Goal: Transaction & Acquisition: Book appointment/travel/reservation

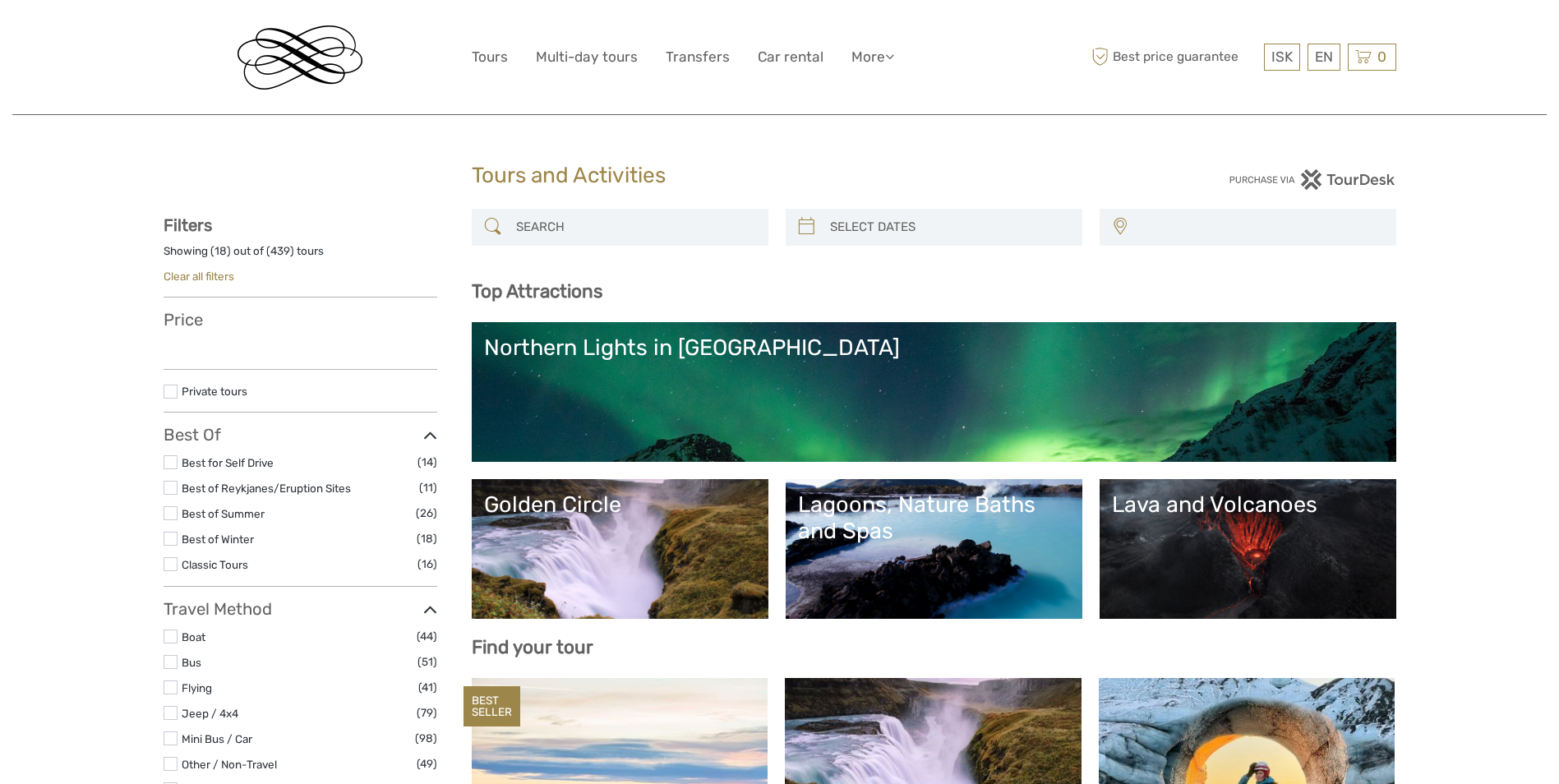
select select
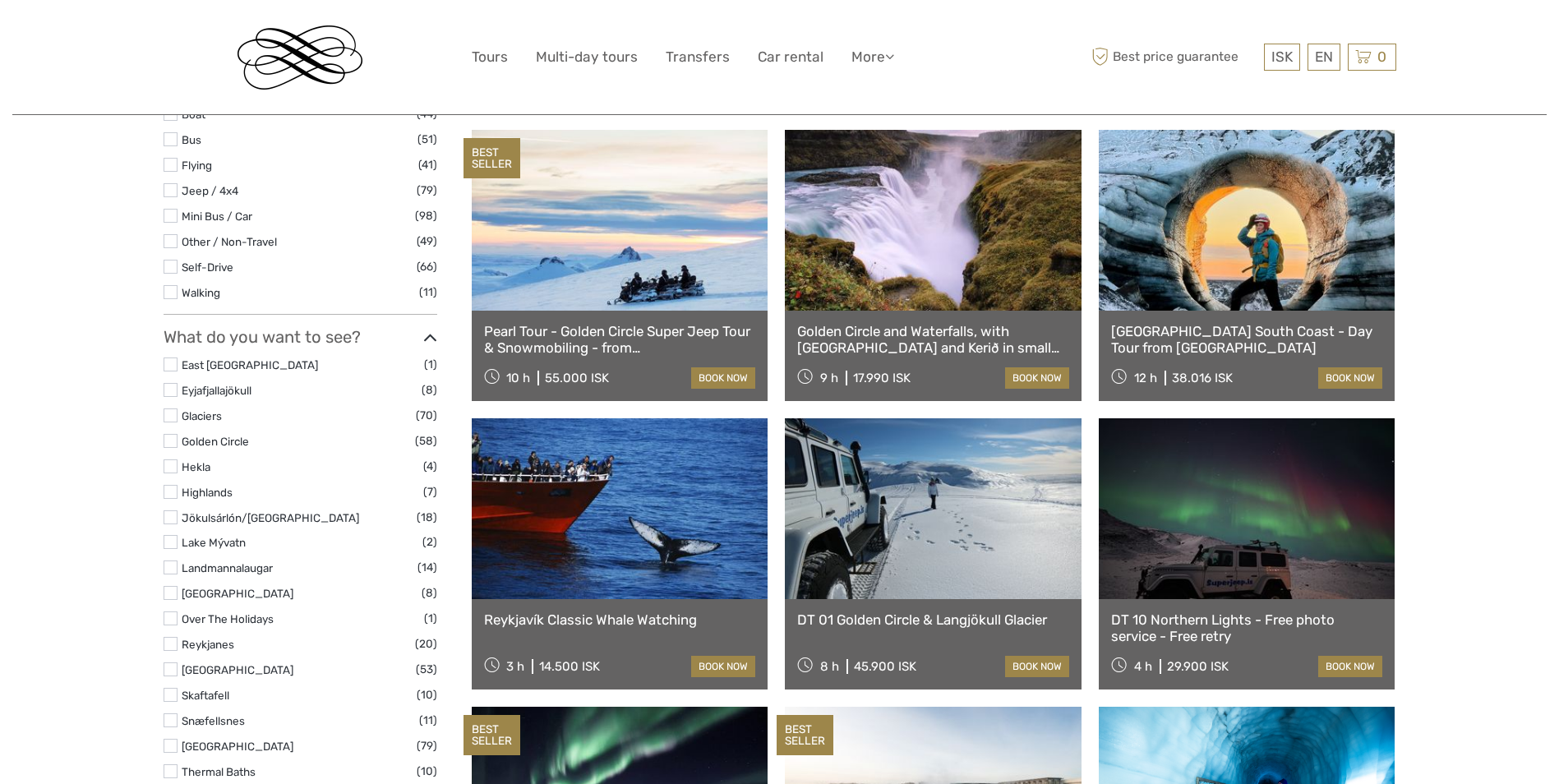
scroll to position [821, 0]
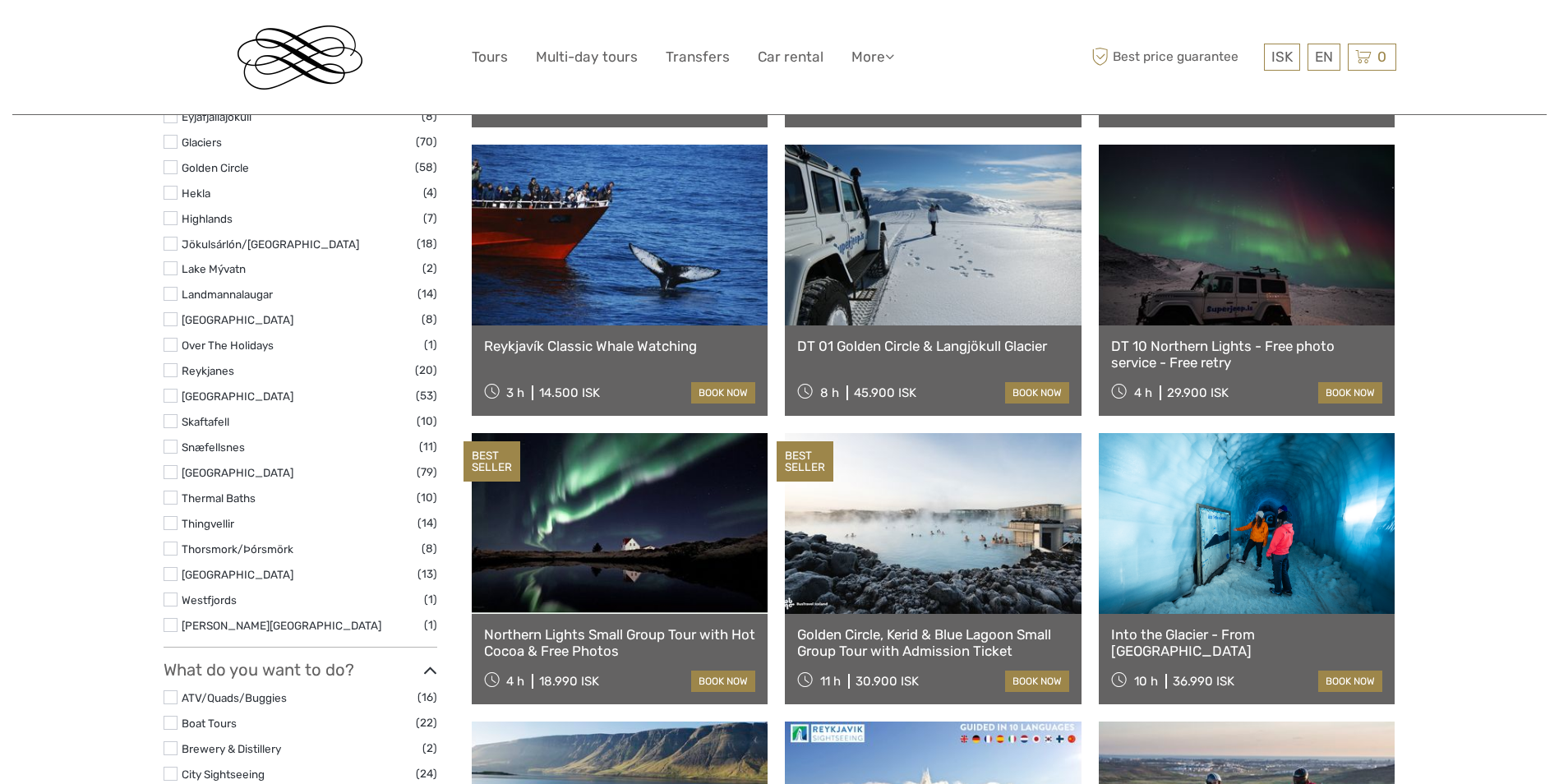
click at [177, 500] on label at bounding box center [170, 497] width 14 height 14
click at [0, 0] on input "checkbox" at bounding box center [0, 0] width 0 height 0
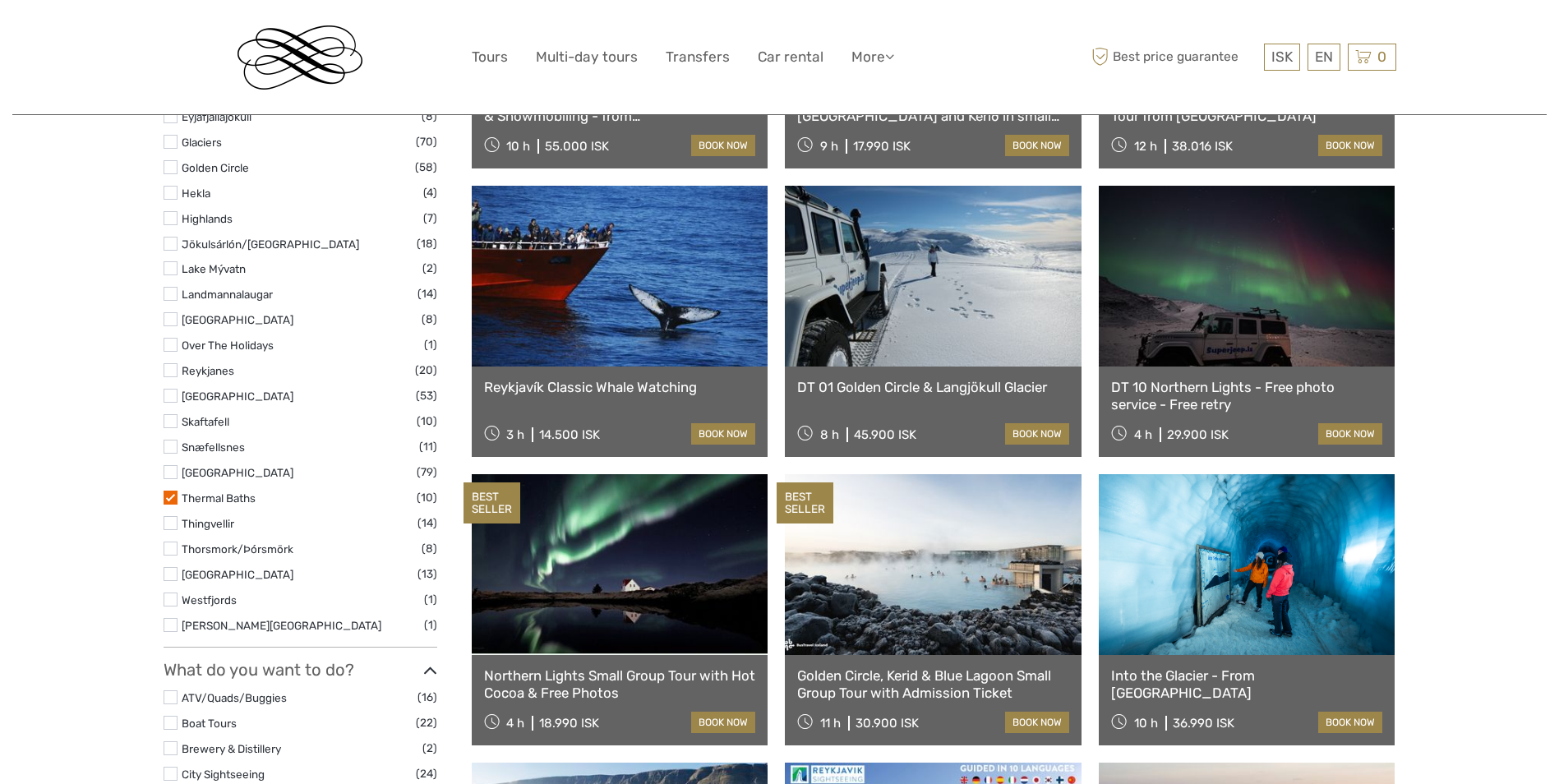
scroll to position [603, 0]
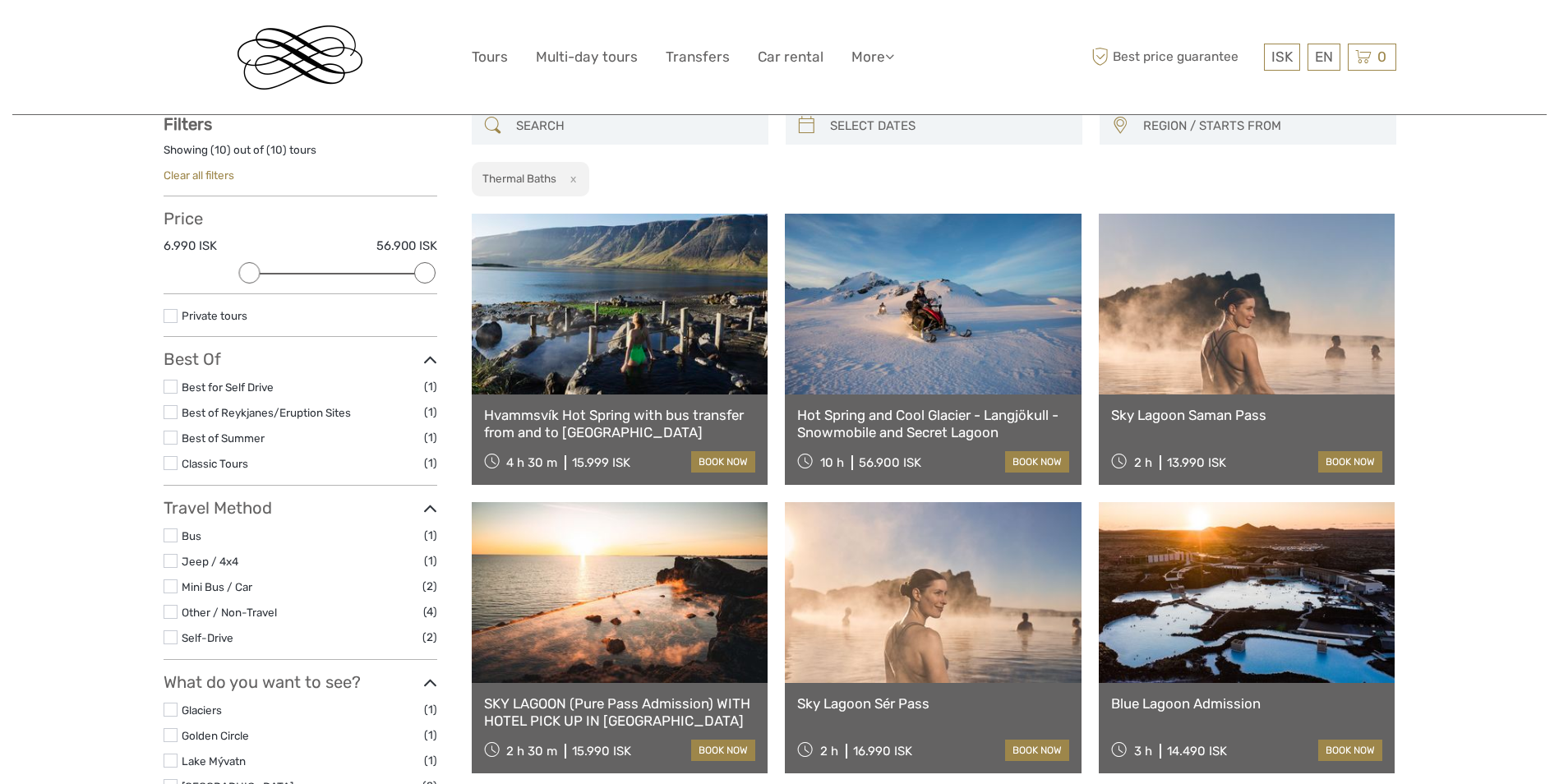
scroll to position [375, 0]
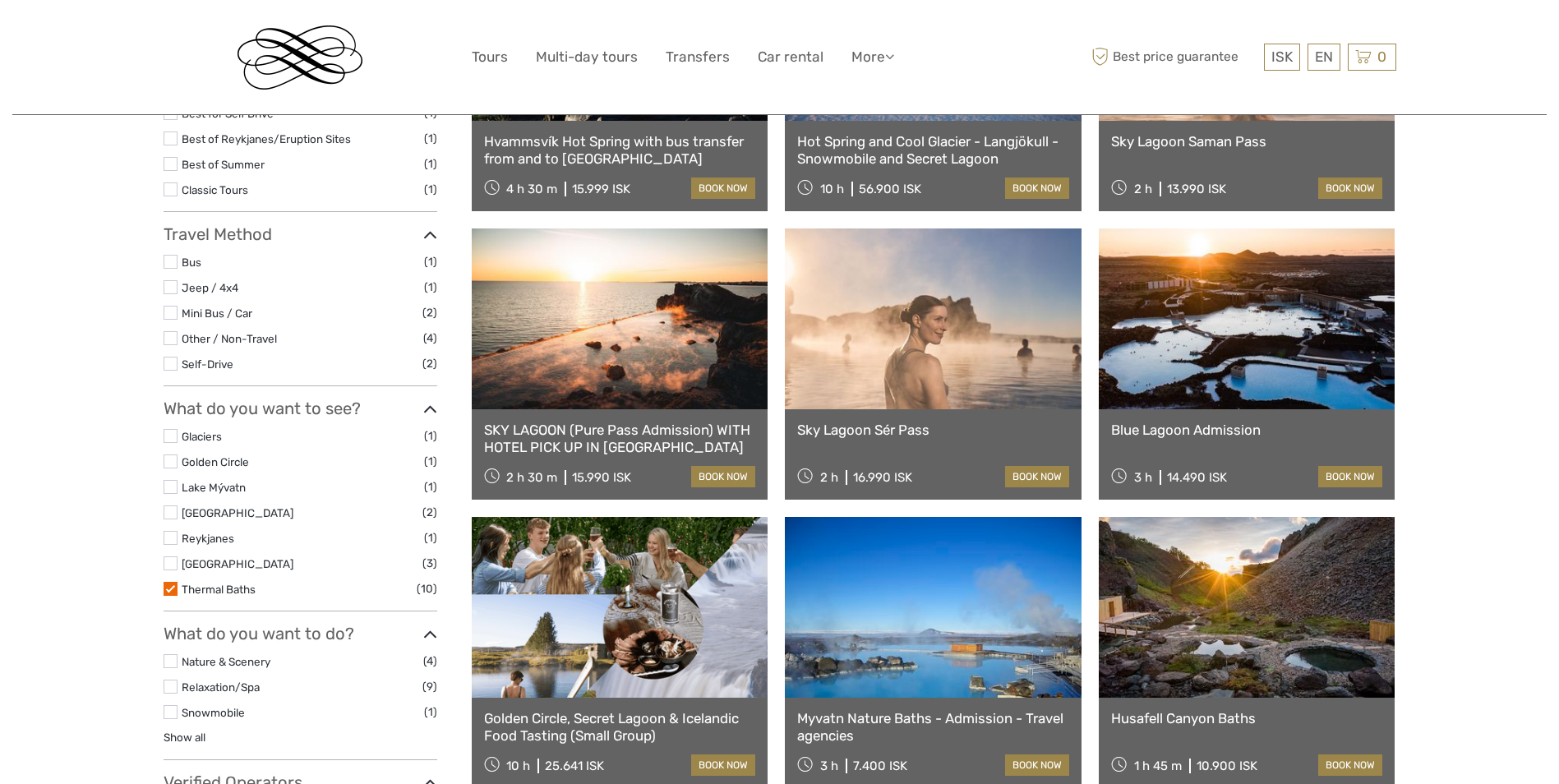
click at [174, 587] on label at bounding box center [170, 589] width 14 height 14
click at [0, 0] on input "checkbox" at bounding box center [0, 0] width 0 height 0
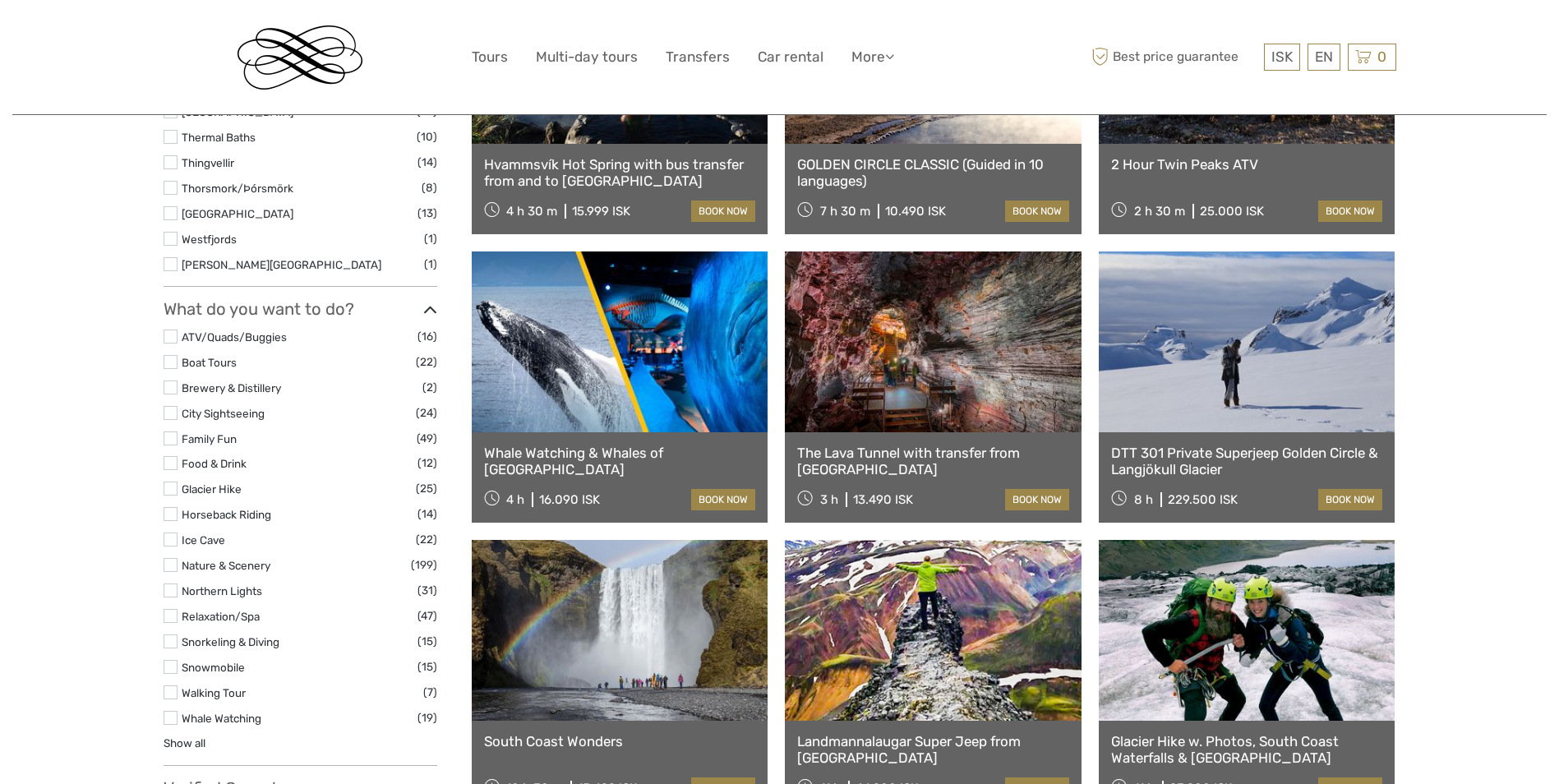
scroll to position [1189, 0]
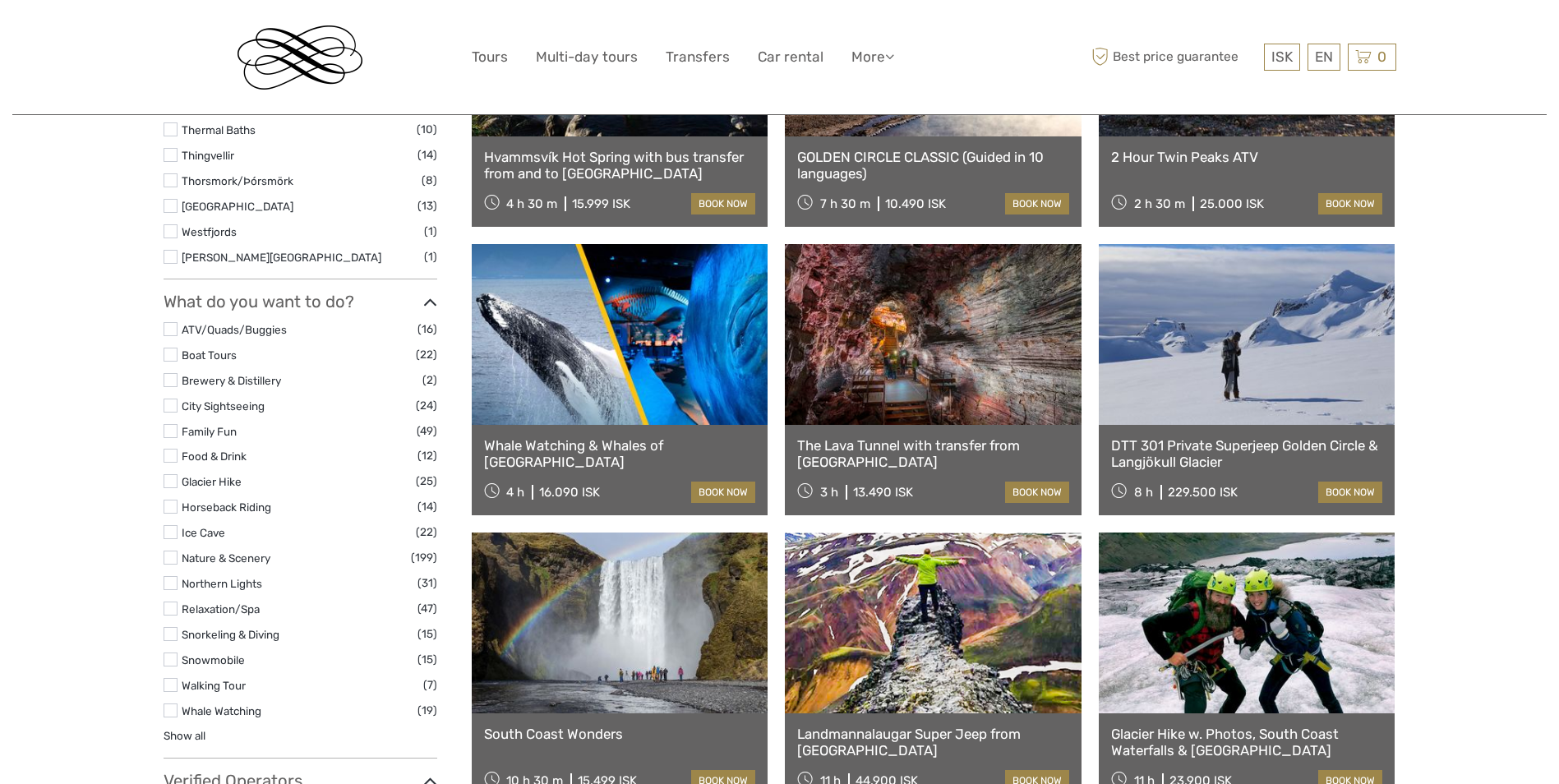
click at [171, 605] on label at bounding box center [170, 608] width 14 height 14
click at [0, 0] on input "checkbox" at bounding box center [0, 0] width 0 height 0
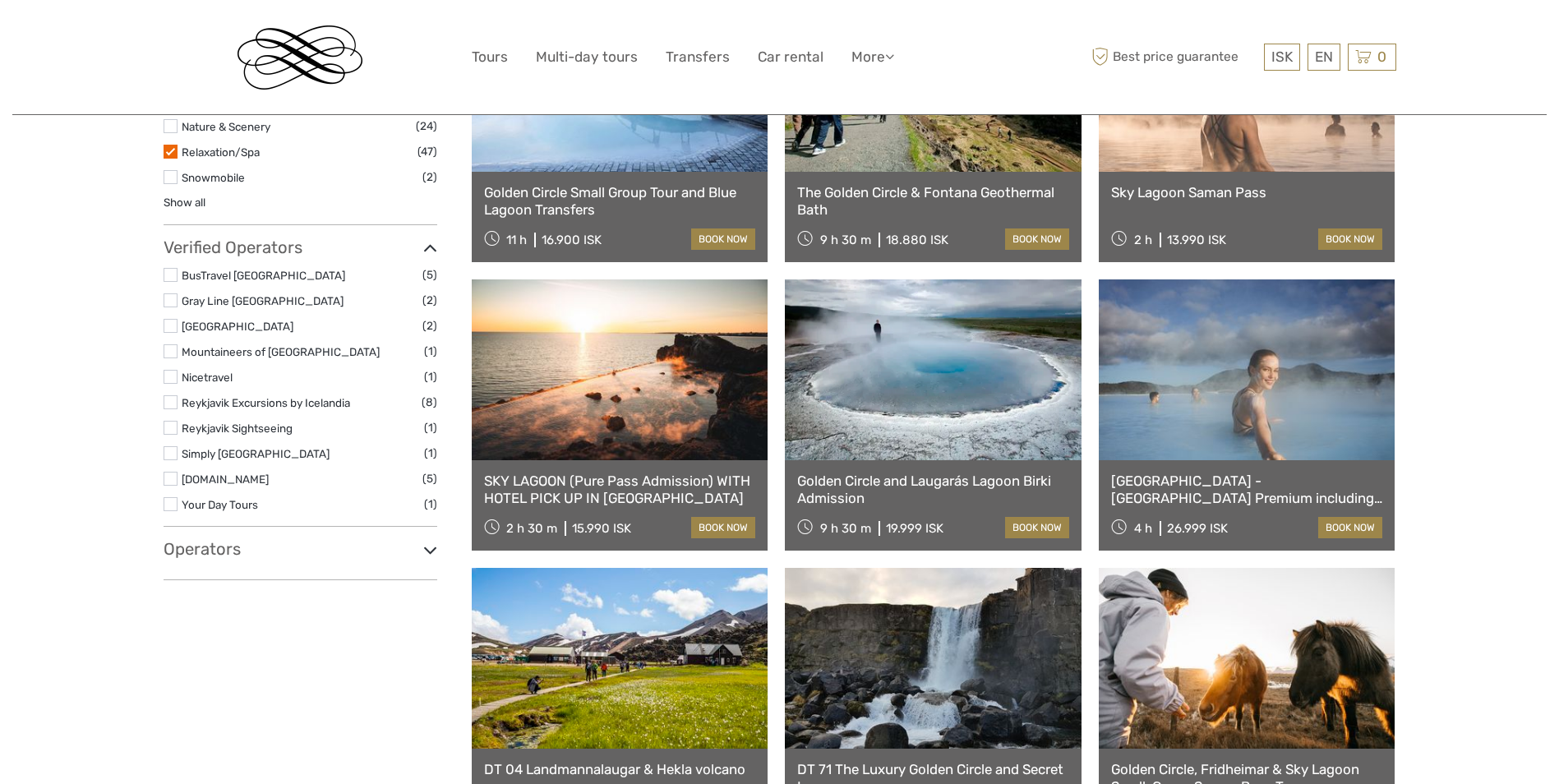
scroll to position [1463, 0]
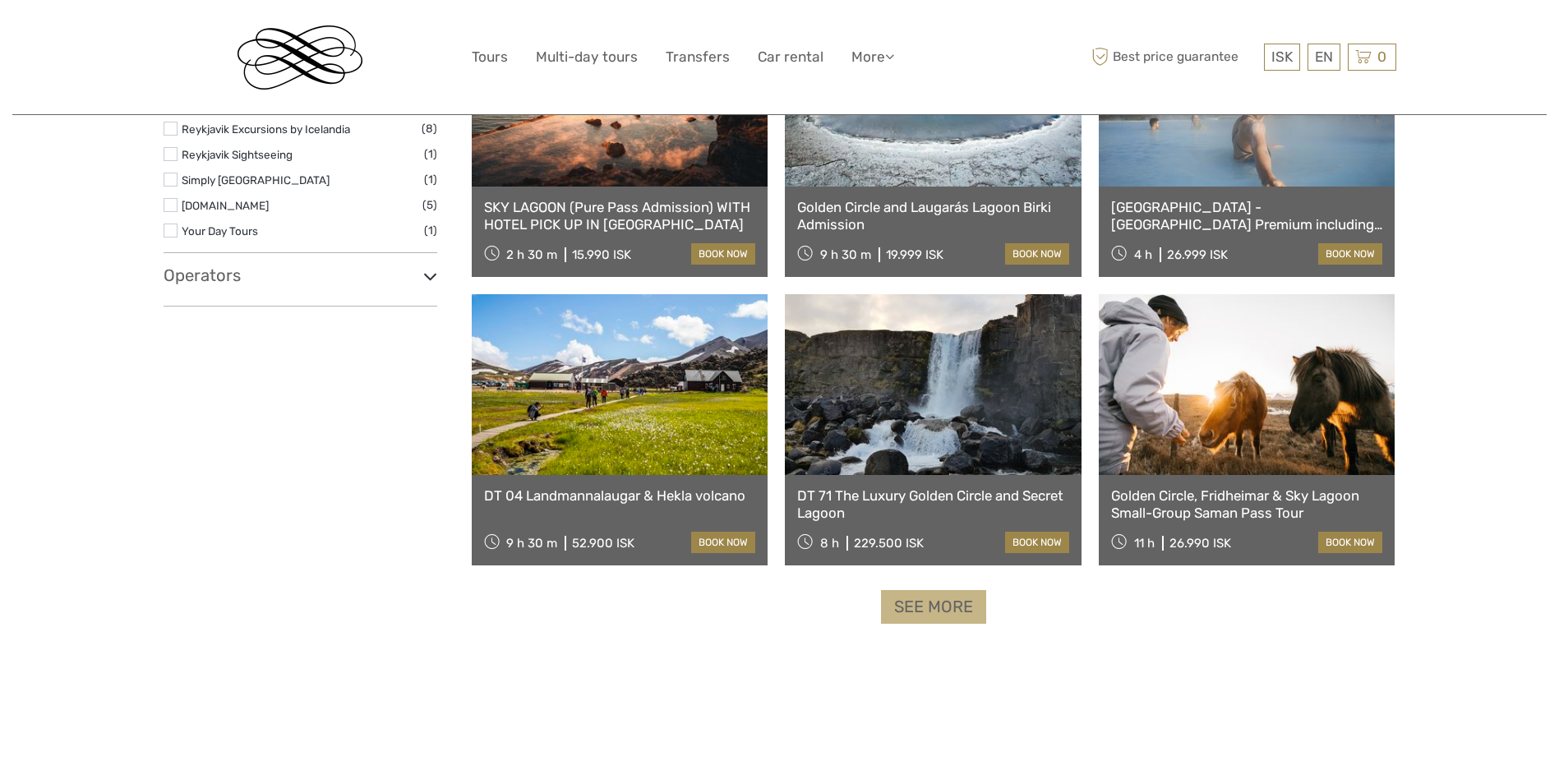
click at [935, 612] on link "See more" at bounding box center [934, 606] width 105 height 34
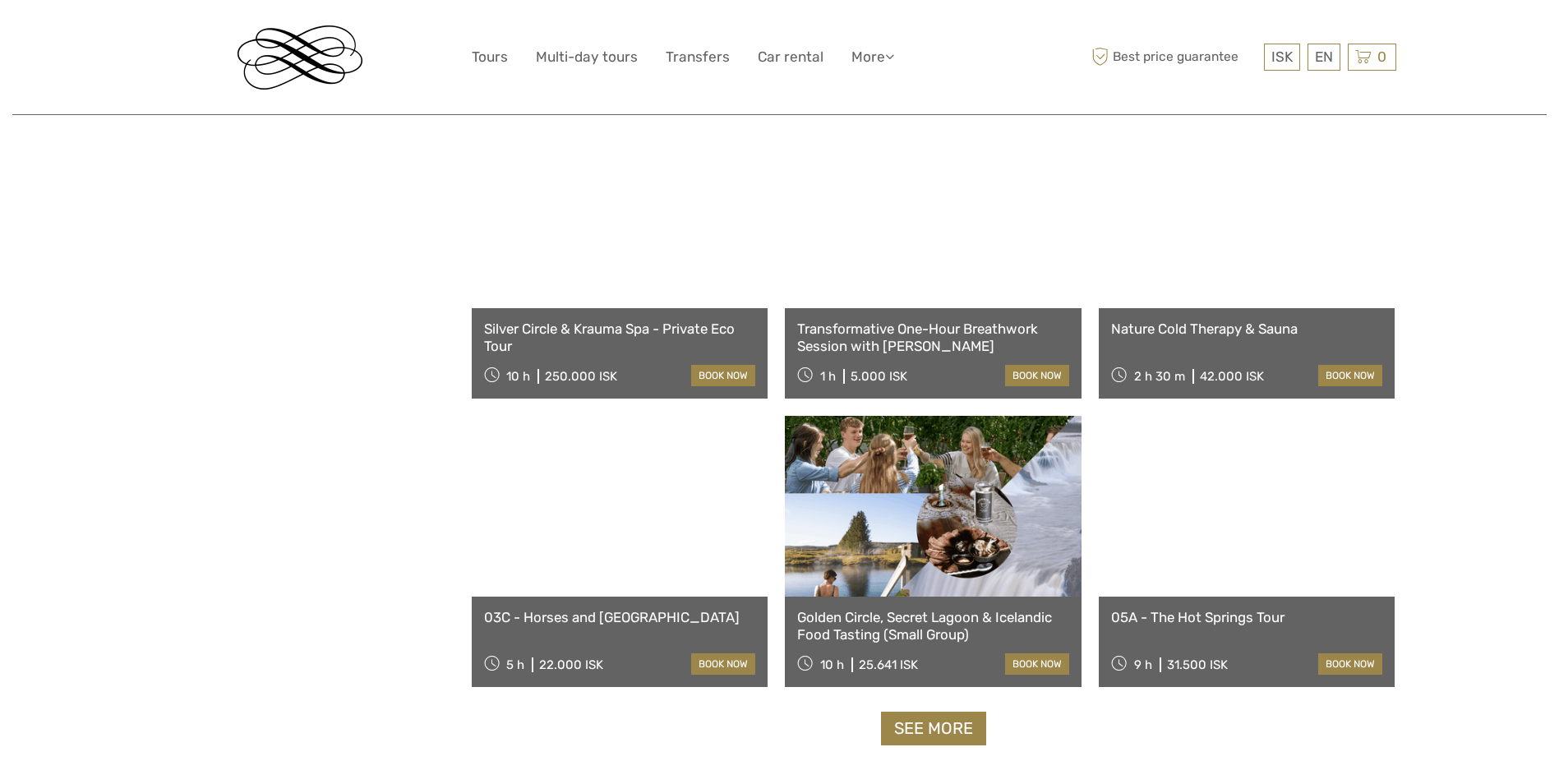
scroll to position [3105, 0]
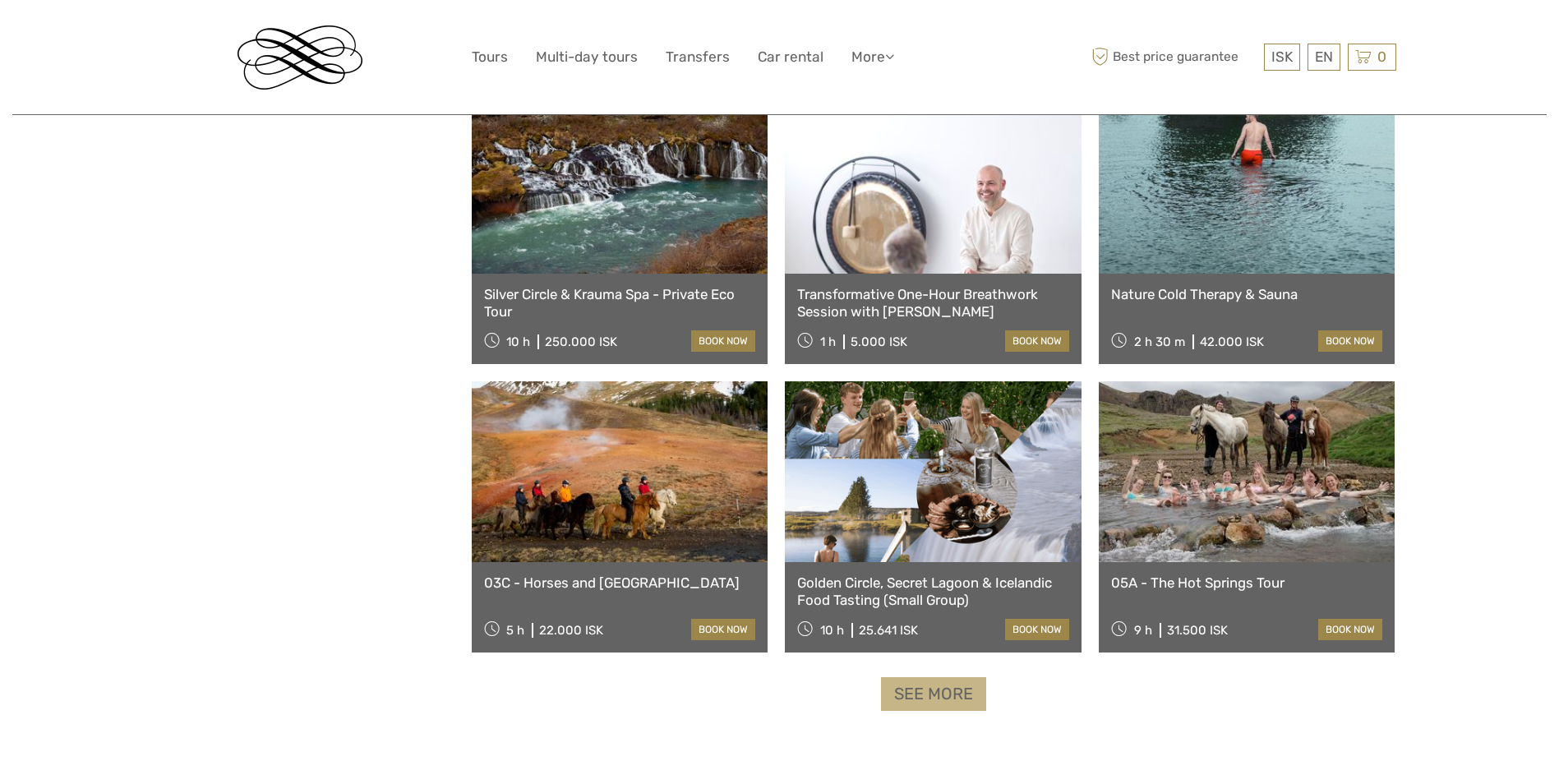
click at [929, 690] on link "See more" at bounding box center [934, 694] width 105 height 34
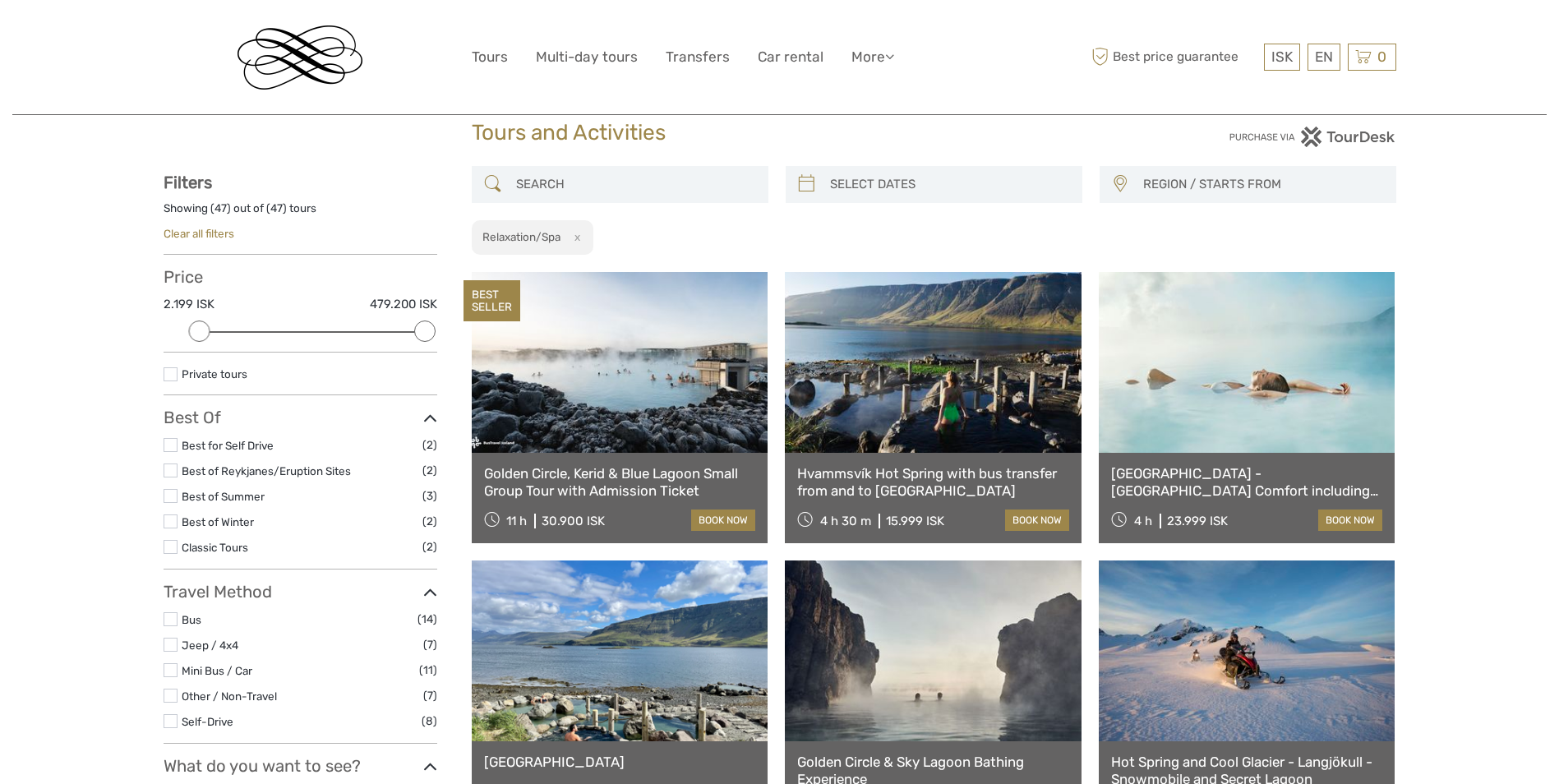
scroll to position [0, 0]
